Goal: Use online tool/utility: Utilize a website feature to perform a specific function

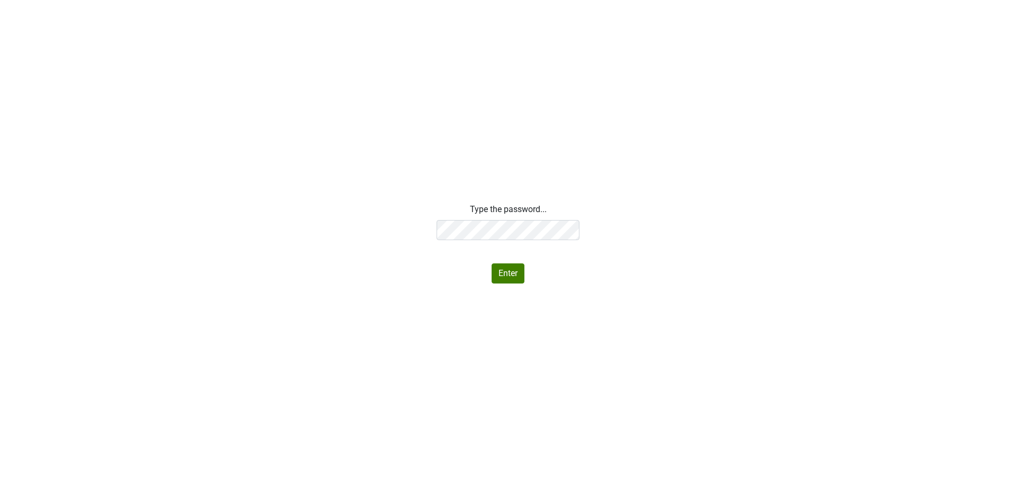
click at [554, 219] on div "Type the password... Enter" at bounding box center [508, 243] width 143 height 80
click at [455, 277] on div "Type the password... Enter" at bounding box center [508, 243] width 143 height 80
click at [500, 277] on button "Enter" at bounding box center [508, 274] width 33 height 20
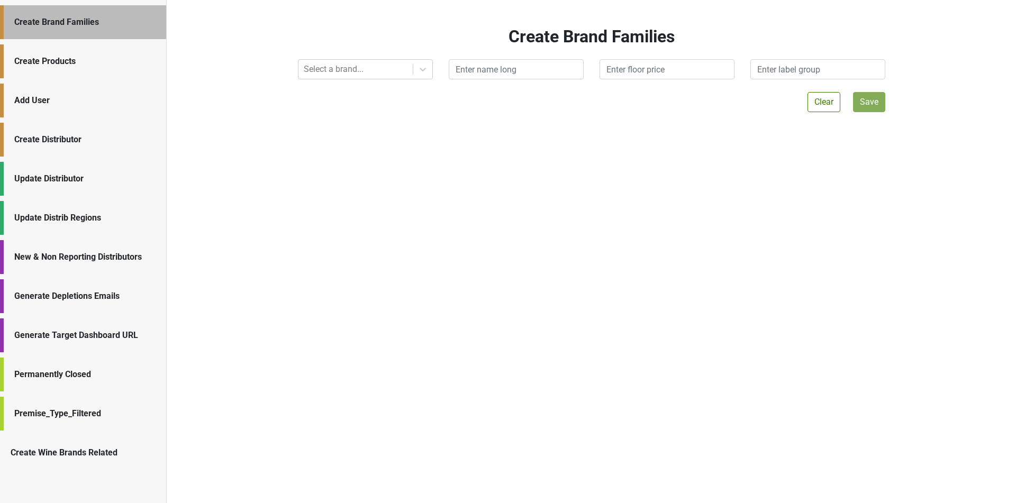
click at [143, 296] on div "Generate Depletions Emails" at bounding box center [84, 296] width 141 height 13
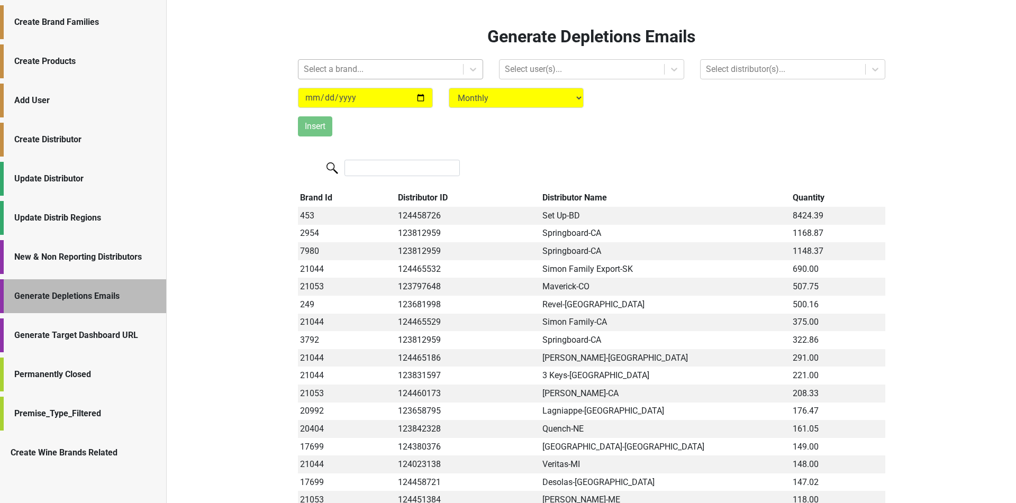
click at [461, 71] on div "Select a brand..." at bounding box center [381, 69] width 165 height 19
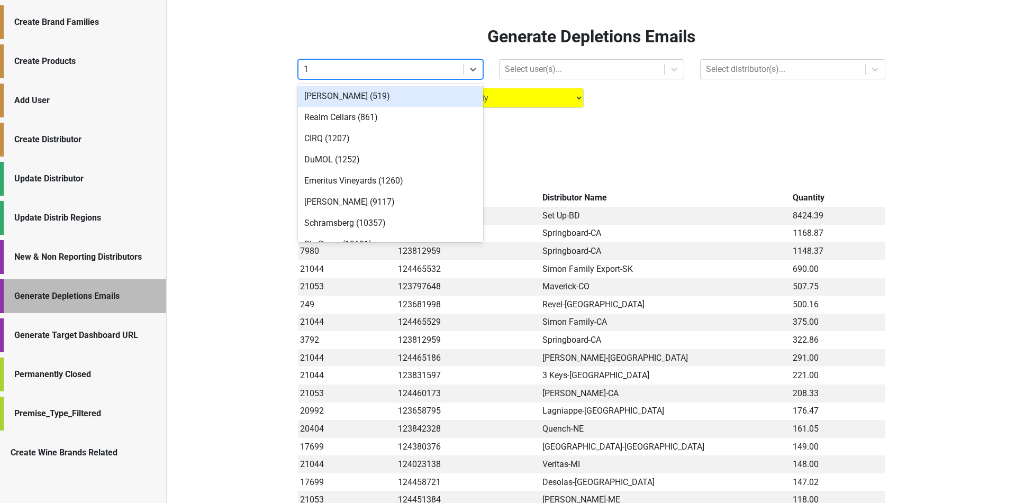
type input "12"
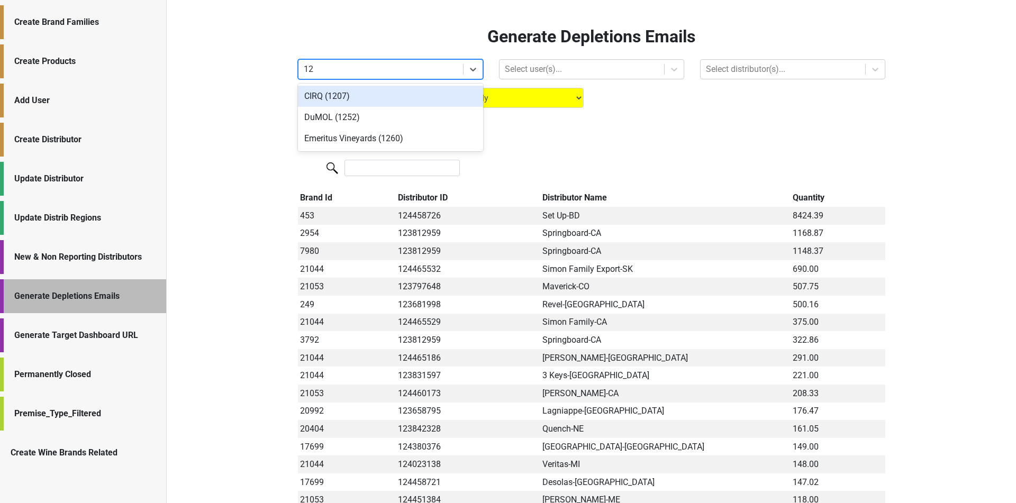
click at [456, 100] on div "CIRQ (1207)" at bounding box center [390, 96] width 185 height 21
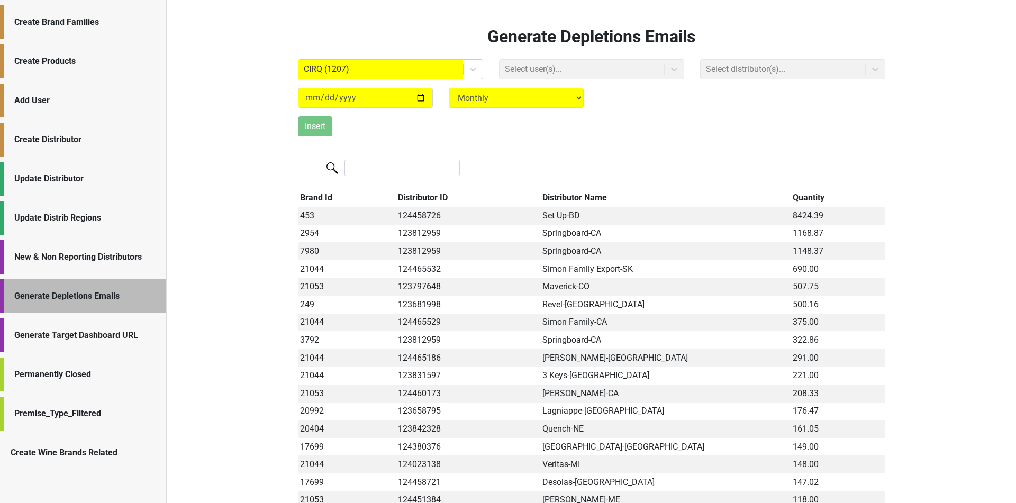
click at [580, 73] on div "Select user(s)..." at bounding box center [591, 69] width 201 height 20
click at [580, 73] on div at bounding box center [582, 69] width 154 height 15
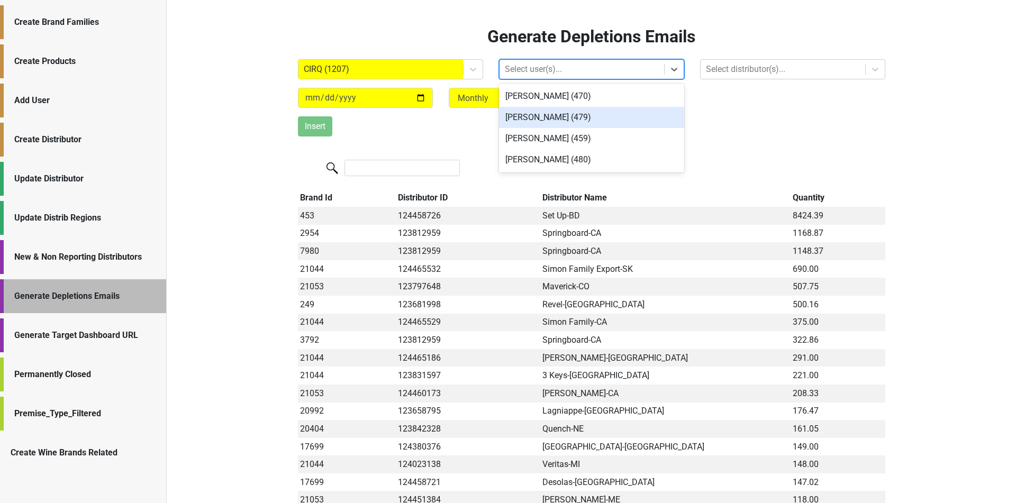
click at [624, 120] on div "[PERSON_NAME] (479)" at bounding box center [591, 117] width 185 height 21
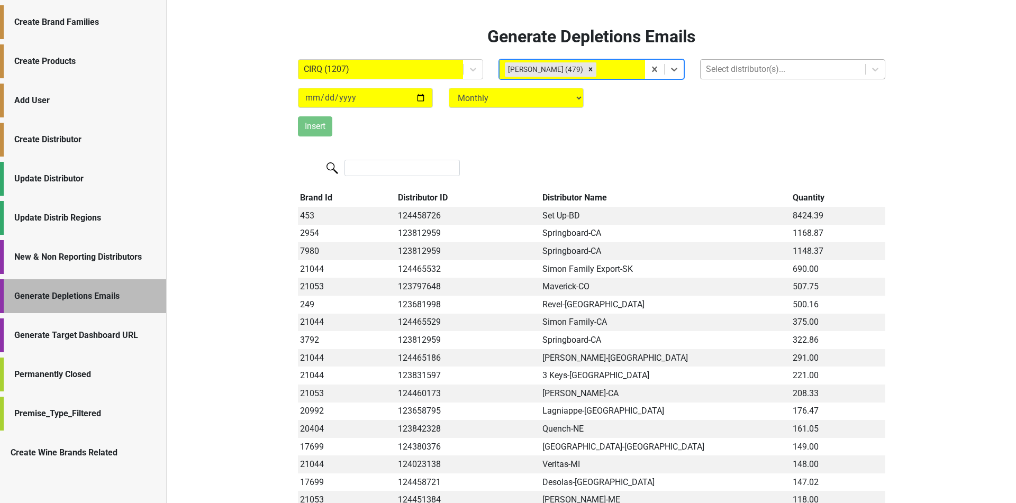
click at [784, 76] on div at bounding box center [783, 69] width 154 height 15
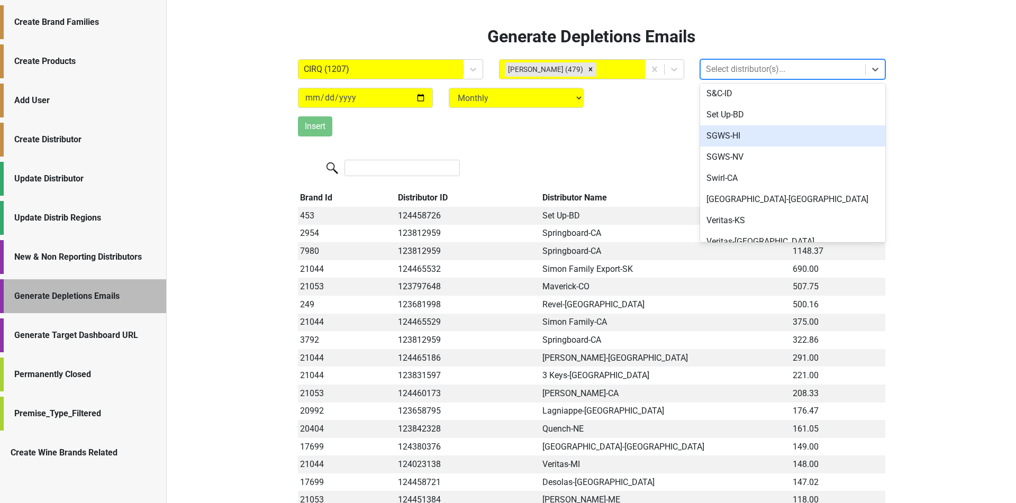
scroll to position [332, 0]
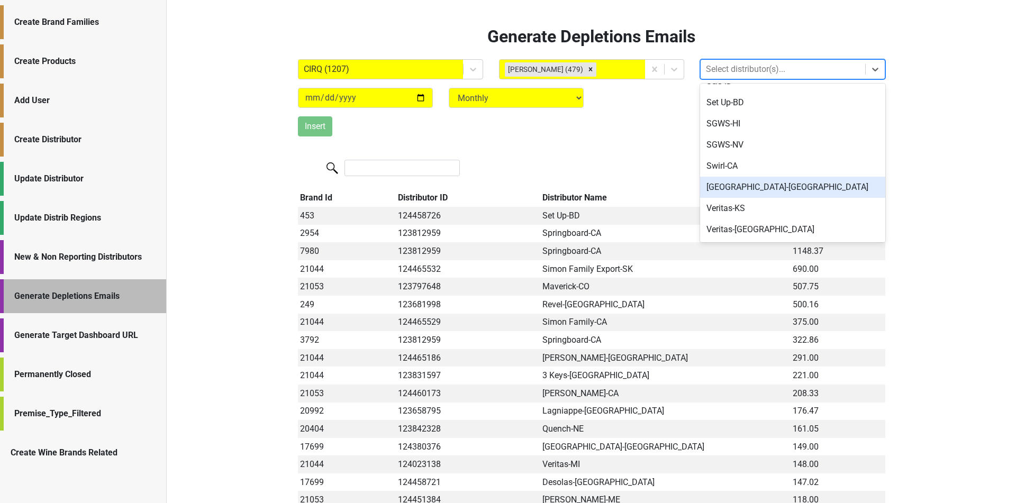
click at [779, 185] on div "[GEOGRAPHIC_DATA]-[GEOGRAPHIC_DATA]" at bounding box center [792, 187] width 185 height 21
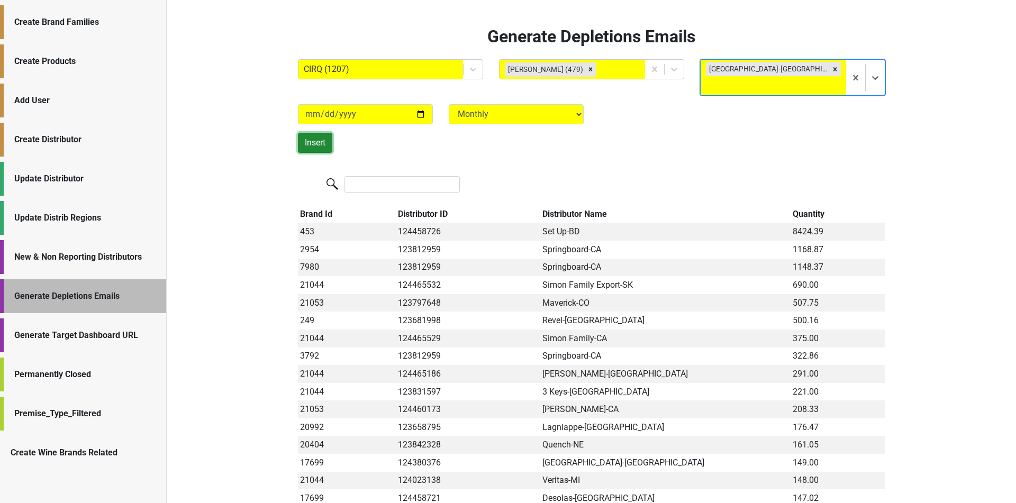
click at [322, 133] on button "Insert" at bounding box center [315, 143] width 34 height 20
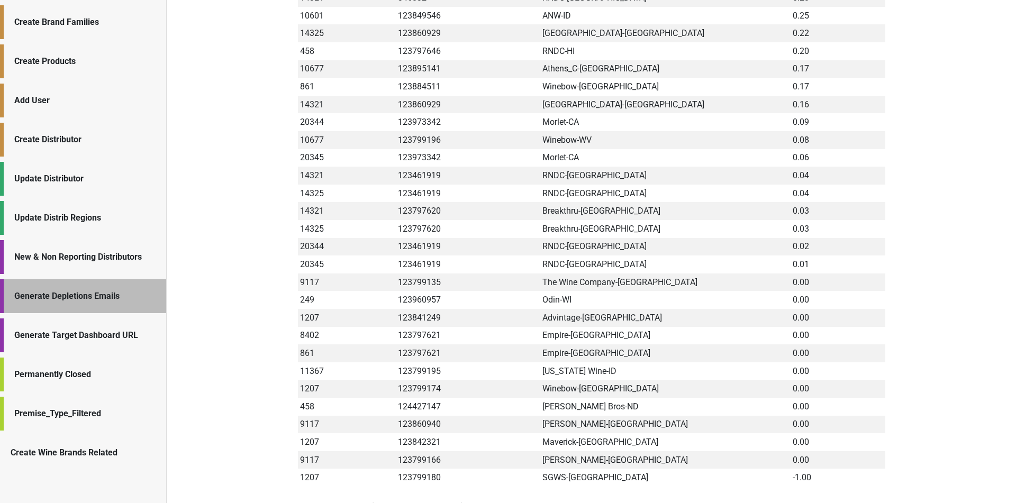
scroll to position [3368, 0]
